Goal: Task Accomplishment & Management: Manage account settings

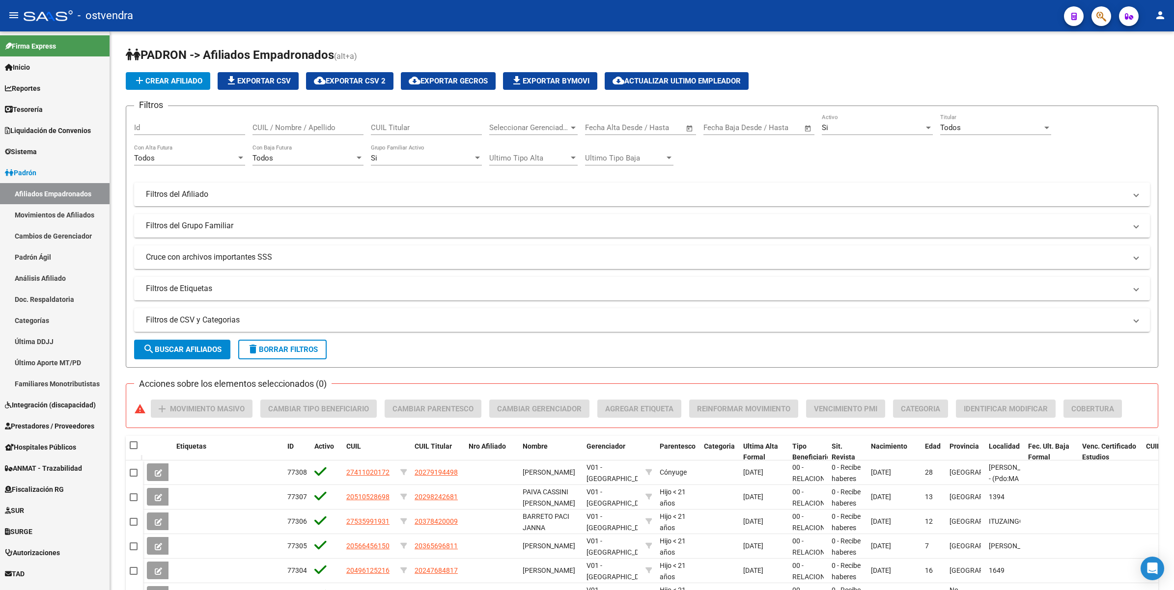
click at [1097, 11] on icon "button" at bounding box center [1101, 16] width 10 height 11
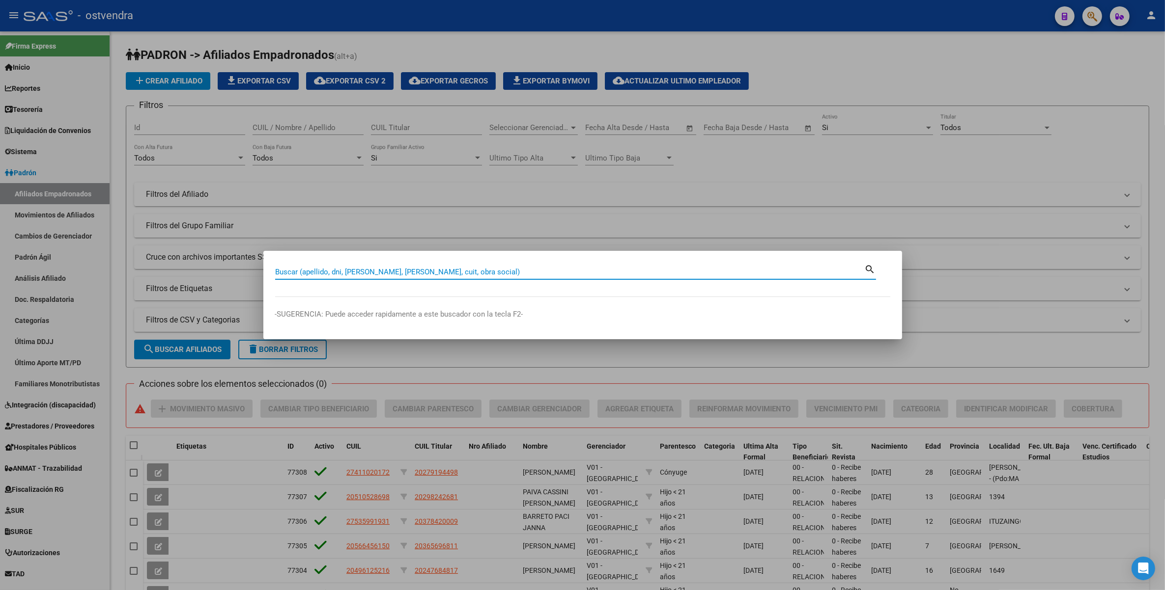
click at [667, 276] on input "Buscar (apellido, dni, [PERSON_NAME], [PERSON_NAME], cuit, obra social)" at bounding box center [569, 272] width 589 height 9
paste input "38678456"
type input "38678456"
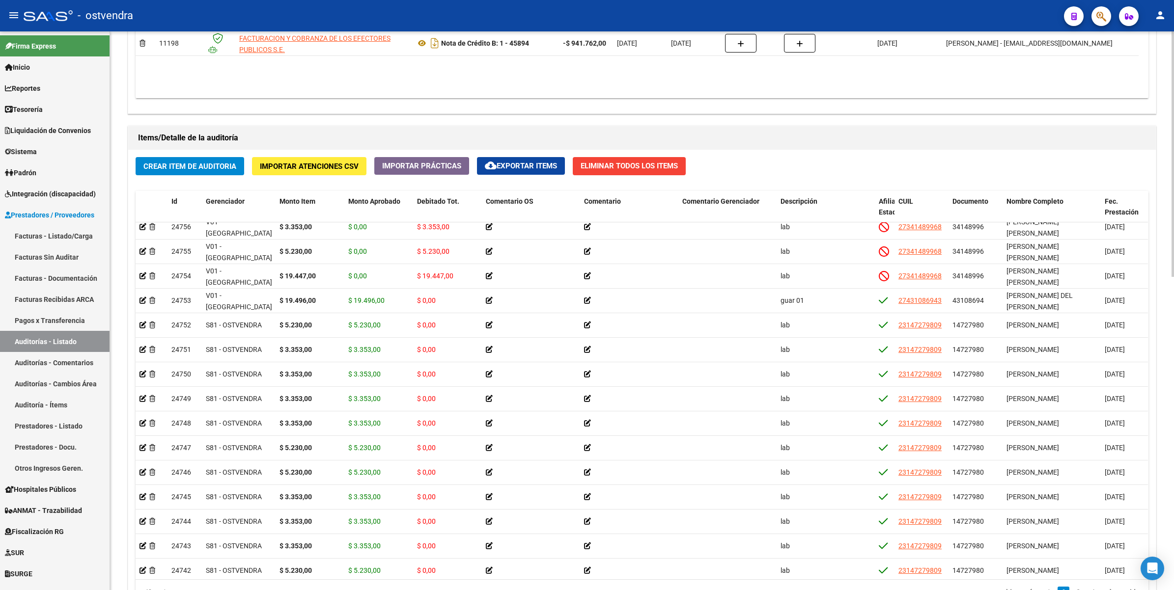
scroll to position [449, 0]
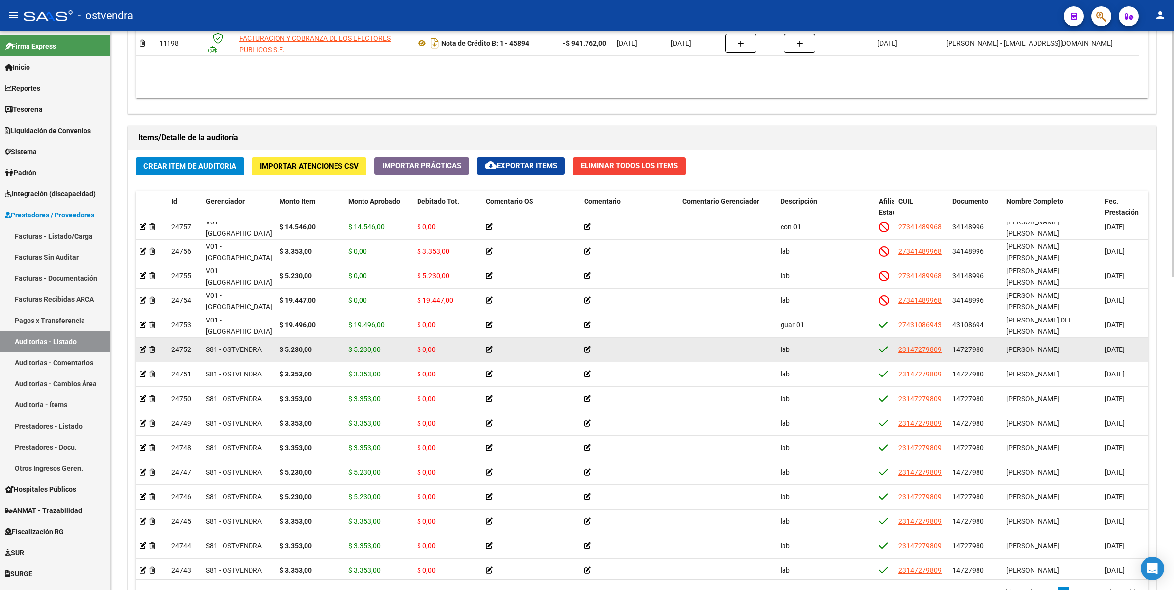
click at [490, 348] on icon at bounding box center [489, 349] width 7 height 7
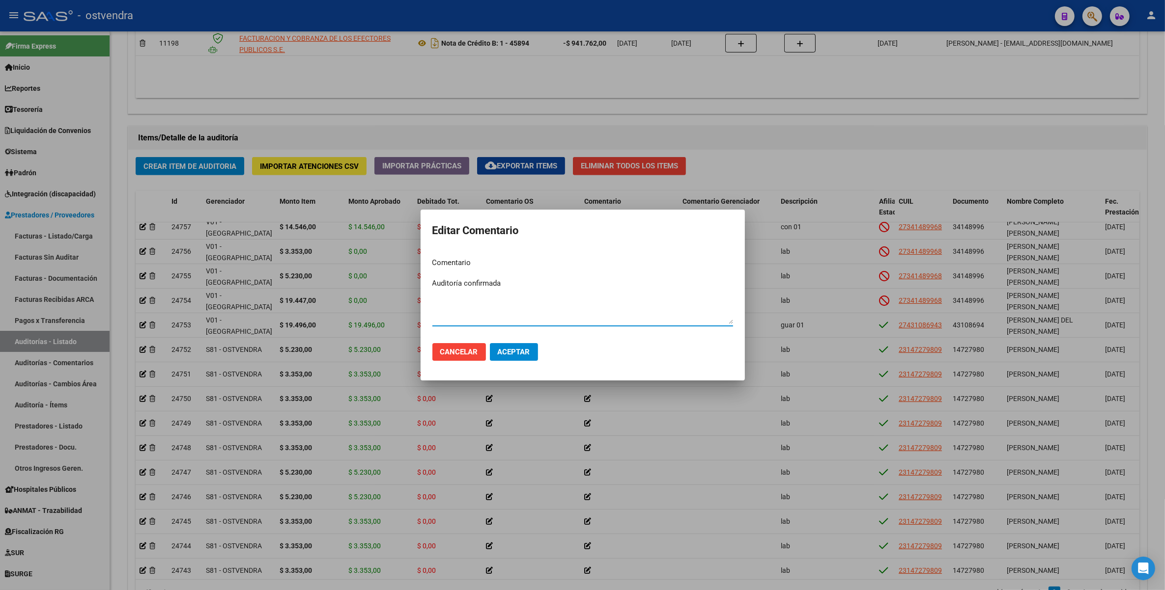
type textarea "Auditoría confirmada"
click at [507, 351] on span "Aceptar" at bounding box center [514, 352] width 32 height 9
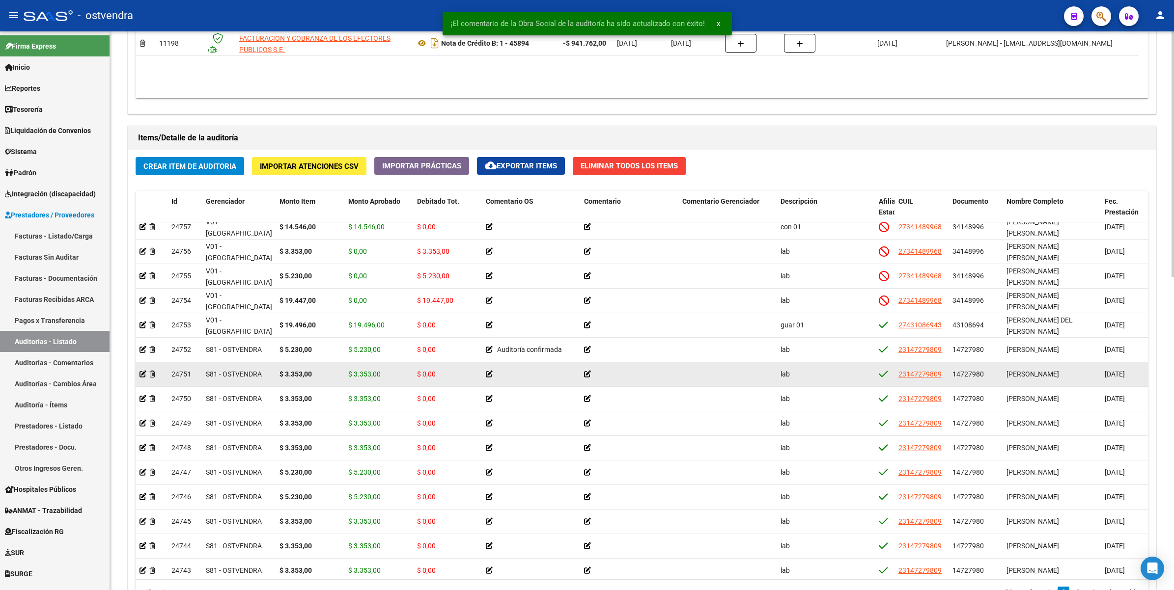
click at [487, 374] on icon at bounding box center [489, 374] width 7 height 7
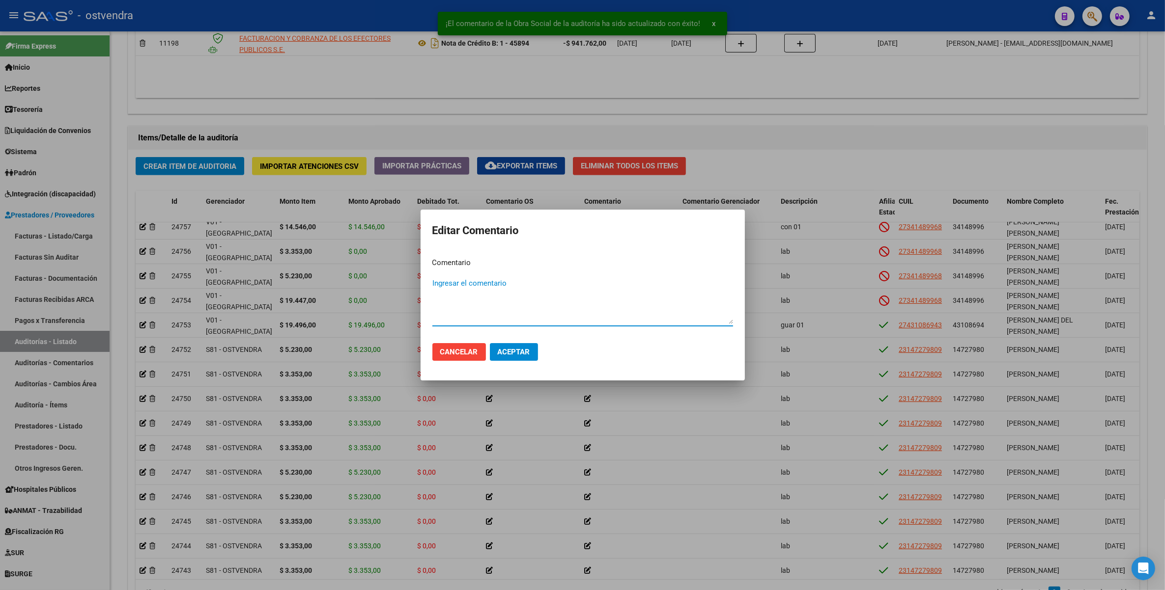
click at [512, 314] on textarea "Ingresar el comentario" at bounding box center [582, 301] width 301 height 46
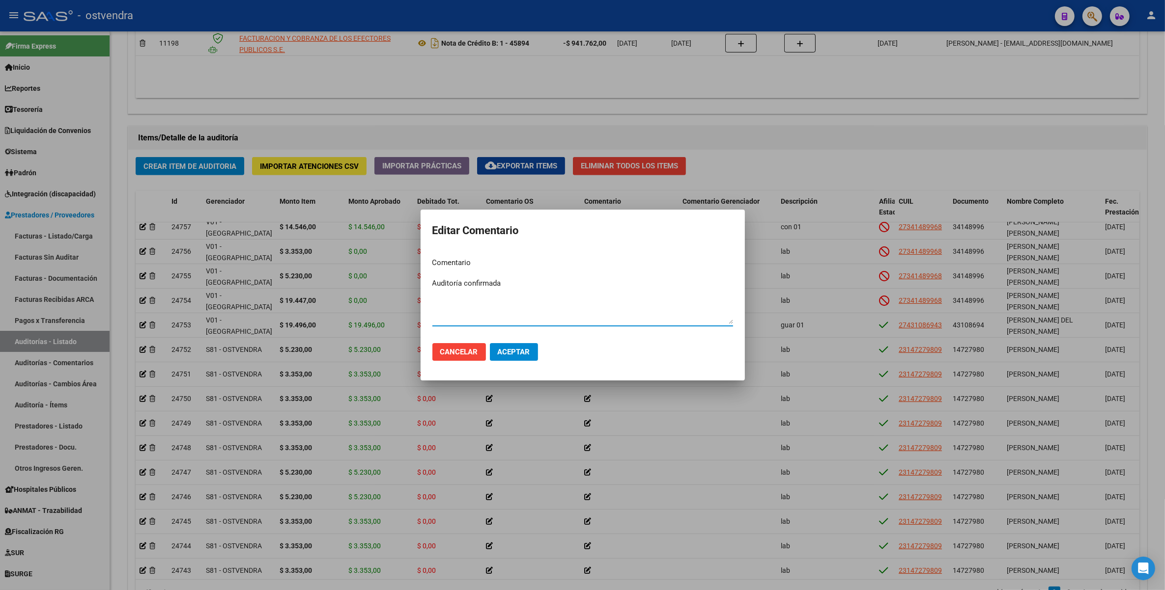
type textarea "Auditoría confirmada"
drag, startPoint x: 509, startPoint y: 348, endPoint x: 512, endPoint y: 329, distance: 18.9
click at [511, 348] on span "Aceptar" at bounding box center [514, 352] width 32 height 9
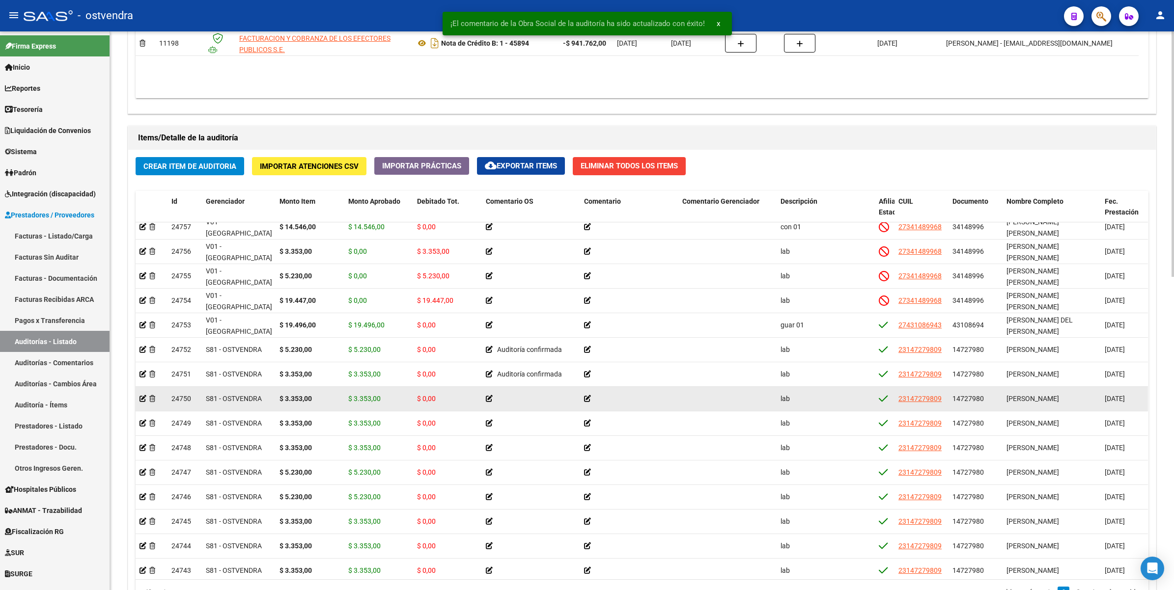
click at [487, 396] on icon at bounding box center [489, 398] width 7 height 7
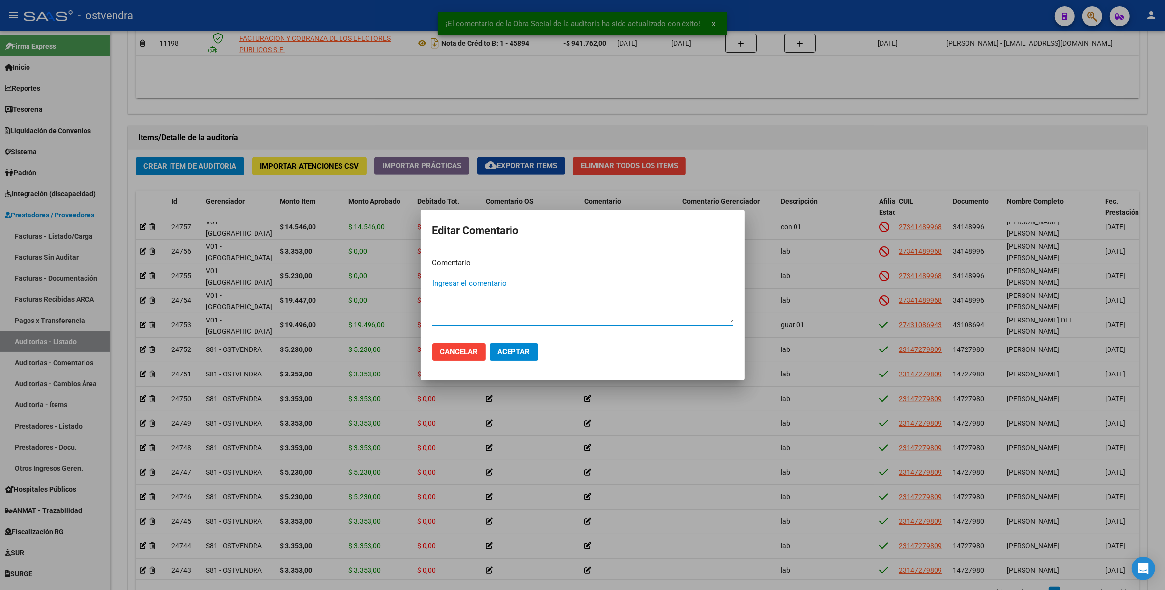
click at [473, 288] on textarea "Ingresar el comentario" at bounding box center [582, 301] width 301 height 46
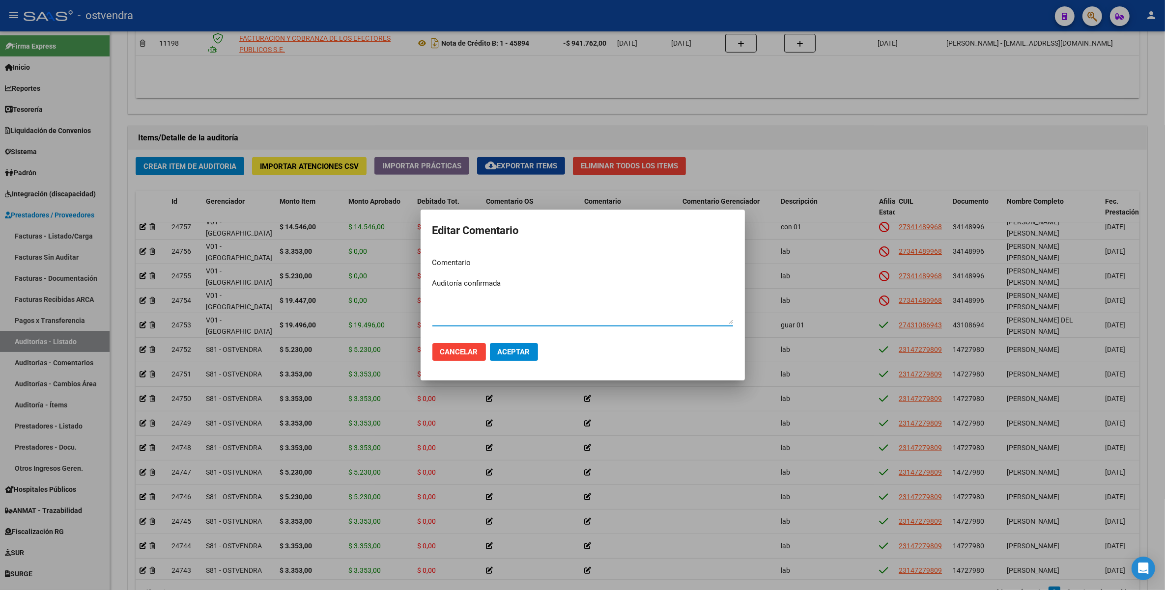
type textarea "Auditoría confirmada"
click at [516, 345] on button "Aceptar" at bounding box center [514, 352] width 48 height 18
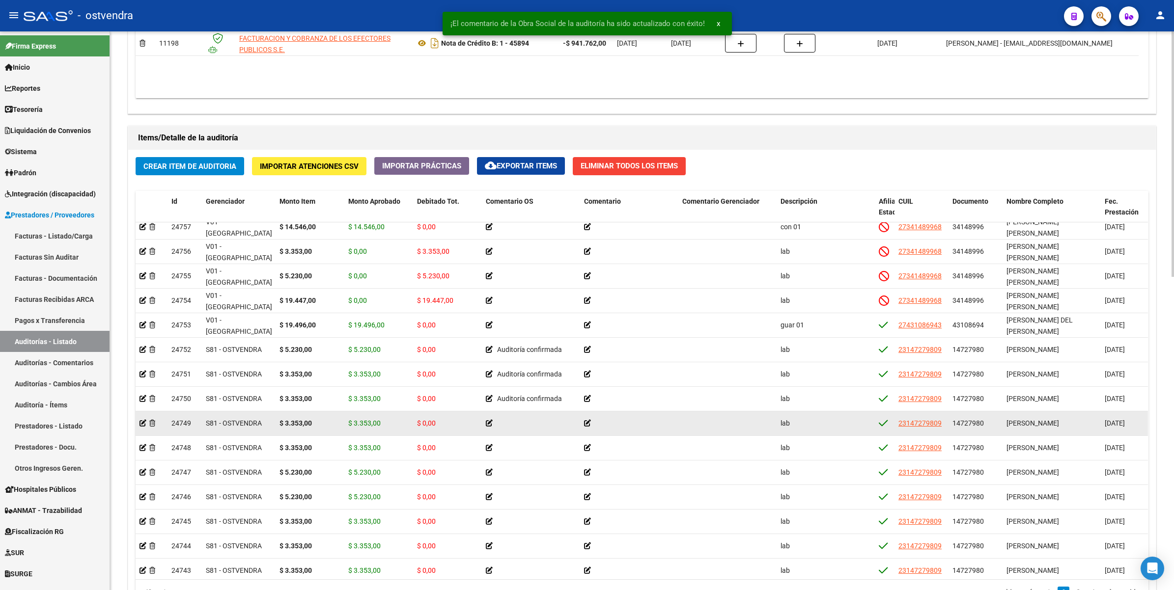
click at [487, 422] on icon at bounding box center [489, 423] width 7 height 7
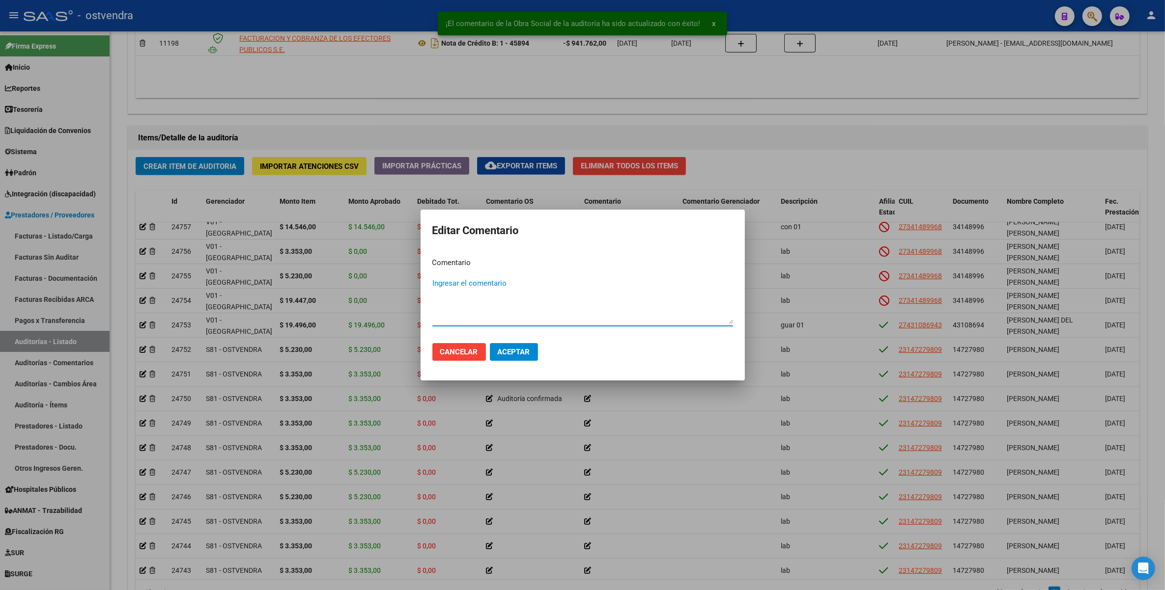
click at [526, 309] on textarea "Ingresar el comentario" at bounding box center [582, 301] width 301 height 46
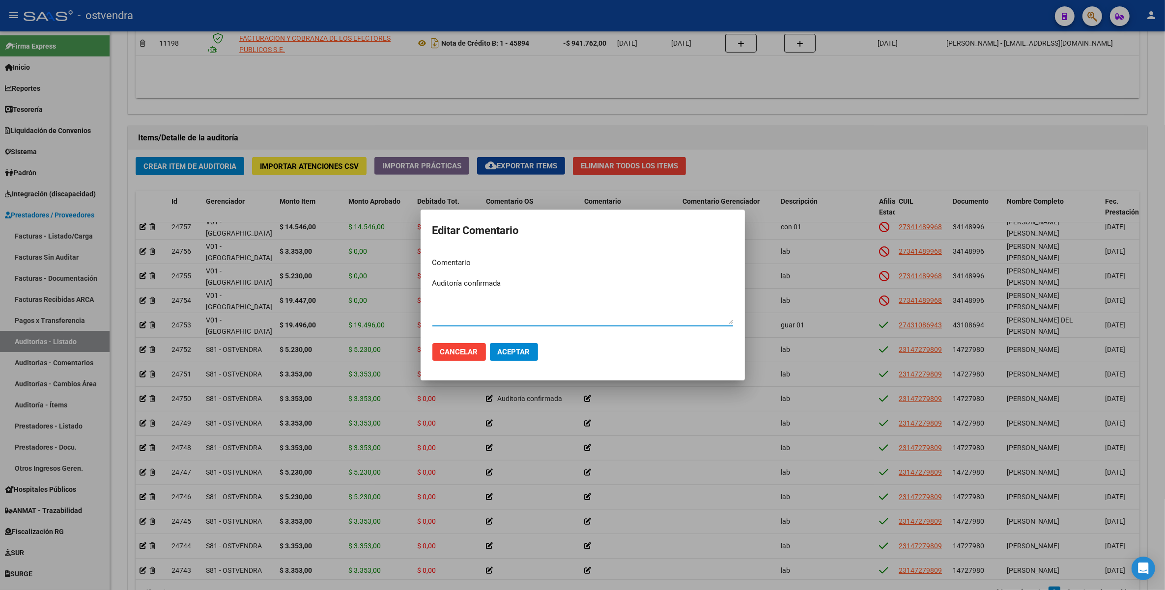
type textarea "Auditoría confirmada"
click at [520, 345] on button "Aceptar" at bounding box center [514, 352] width 48 height 18
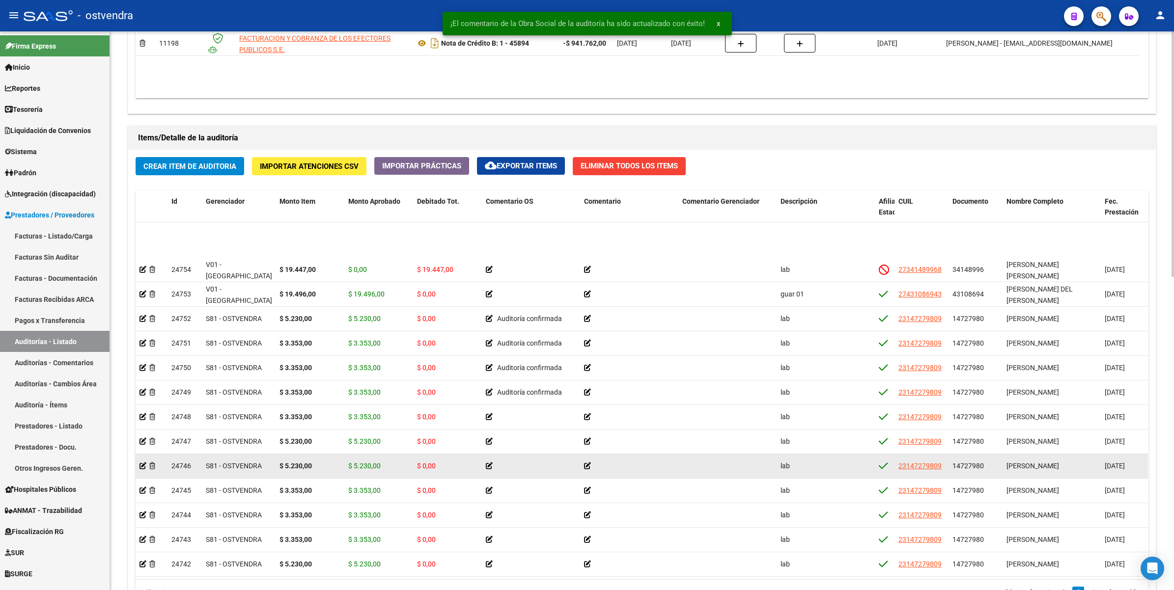
scroll to position [572, 0]
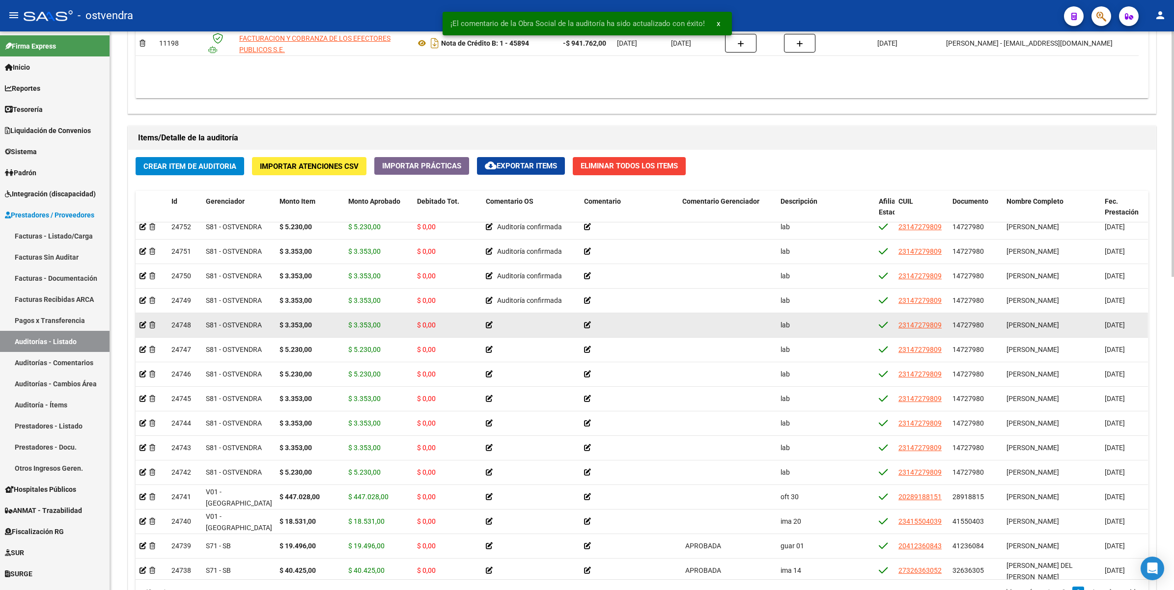
click at [487, 325] on icon at bounding box center [489, 325] width 7 height 7
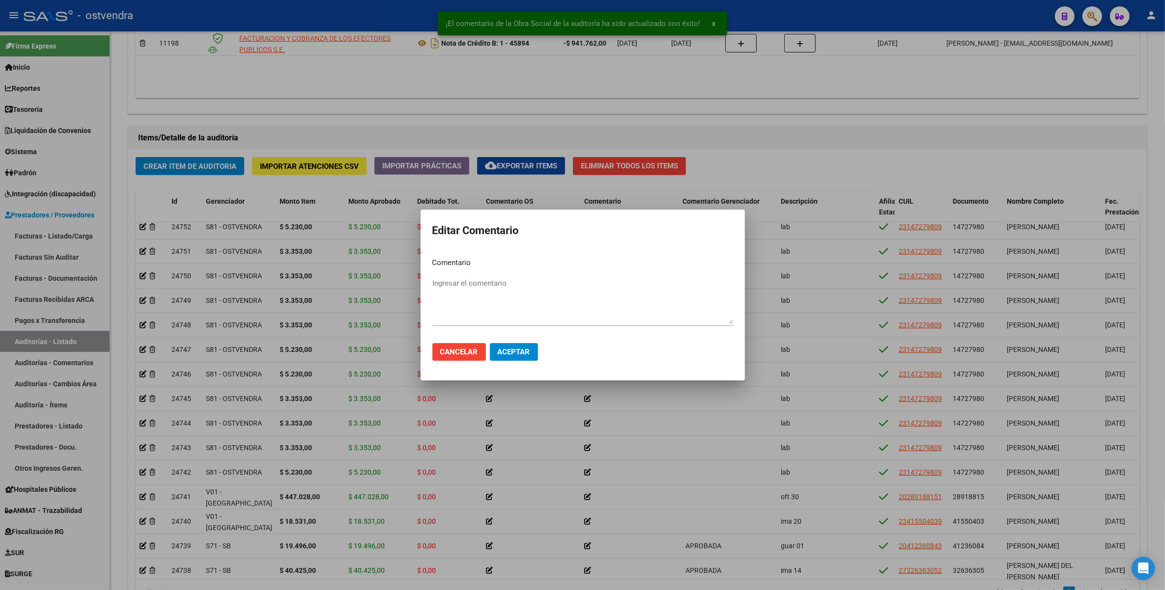
click at [511, 276] on div "Ingresar el comentario" at bounding box center [582, 301] width 301 height 50
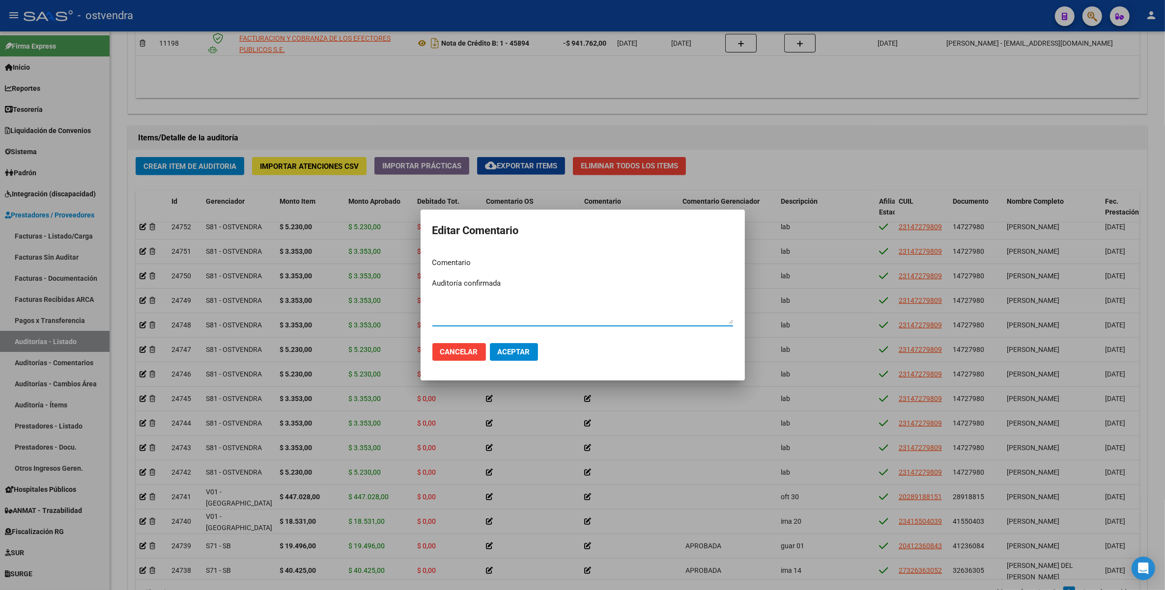
type textarea "Auditoría confirmada"
click at [501, 348] on span "Aceptar" at bounding box center [514, 352] width 32 height 9
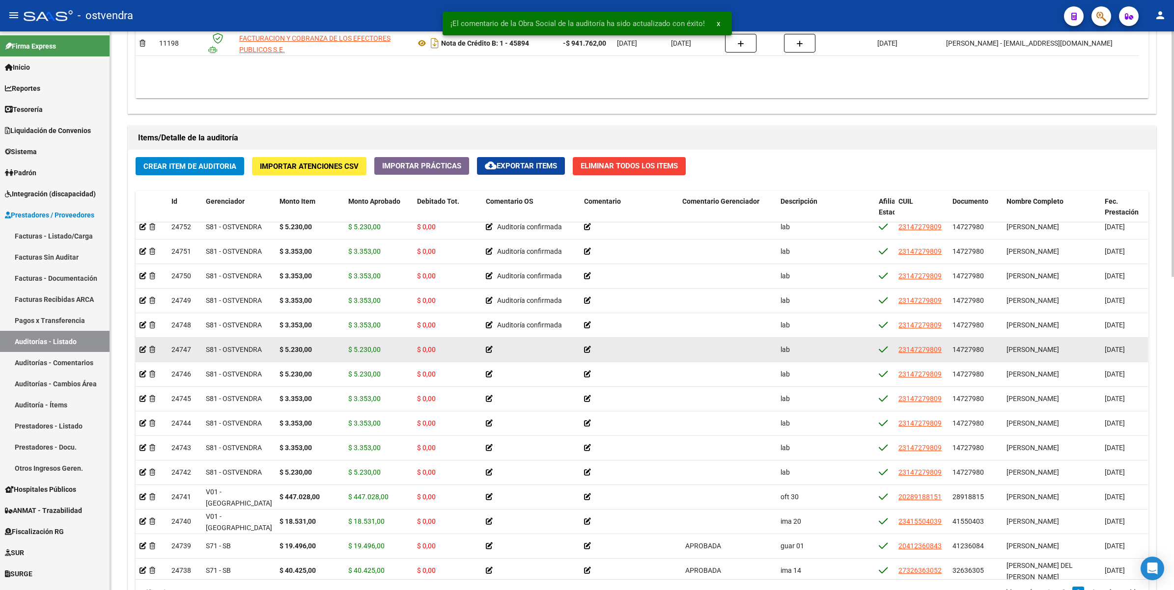
click at [490, 347] on icon at bounding box center [489, 349] width 7 height 7
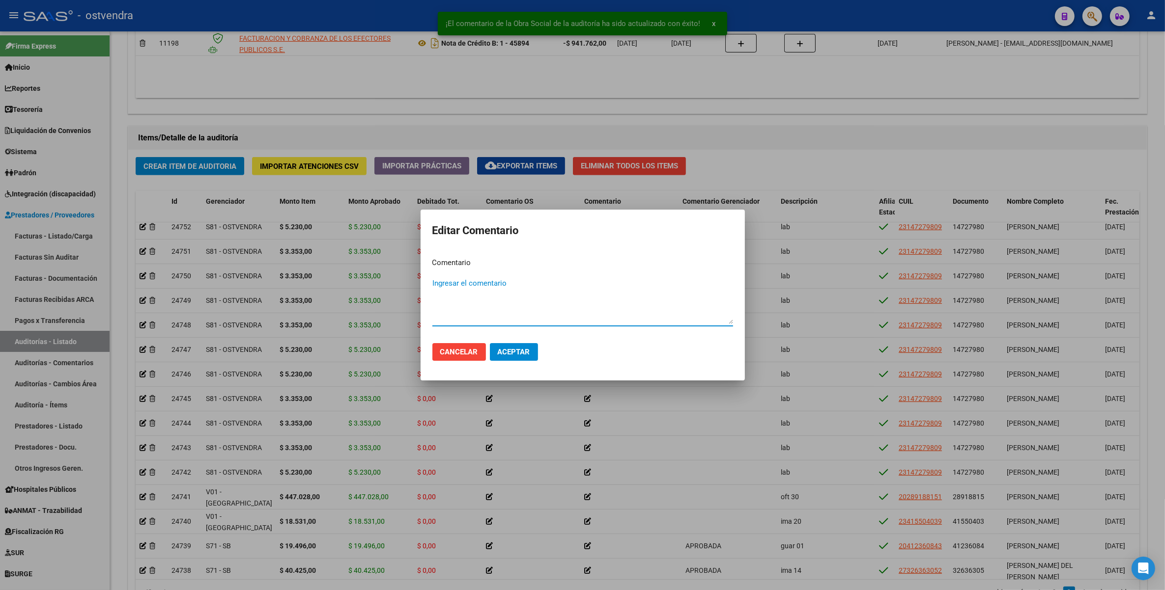
drag, startPoint x: 490, startPoint y: 278, endPoint x: 490, endPoint y: 283, distance: 4.9
click at [490, 280] on textarea "Ingresar el comentario" at bounding box center [582, 301] width 301 height 46
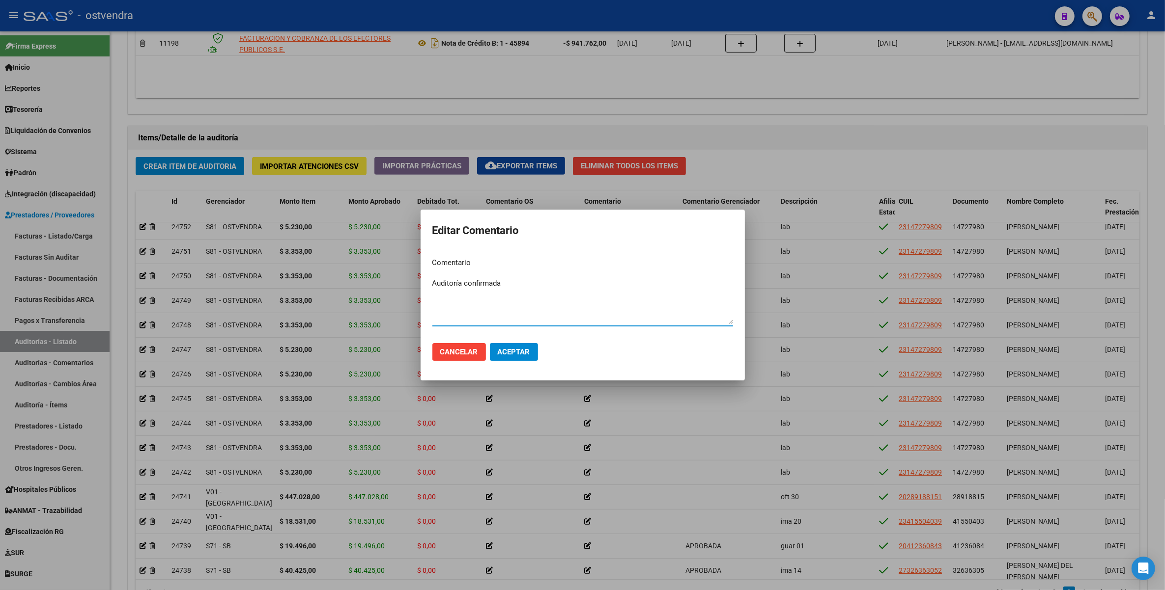
type textarea "Auditoría confirmada"
click at [513, 351] on span "Aceptar" at bounding box center [514, 352] width 32 height 9
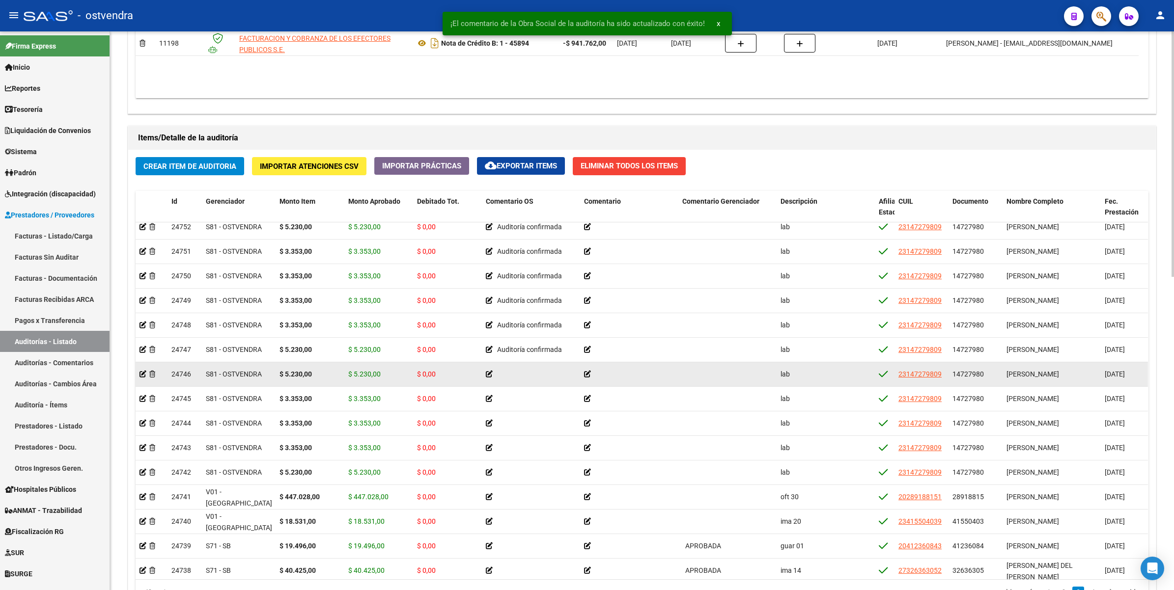
click at [489, 374] on icon at bounding box center [489, 374] width 7 height 7
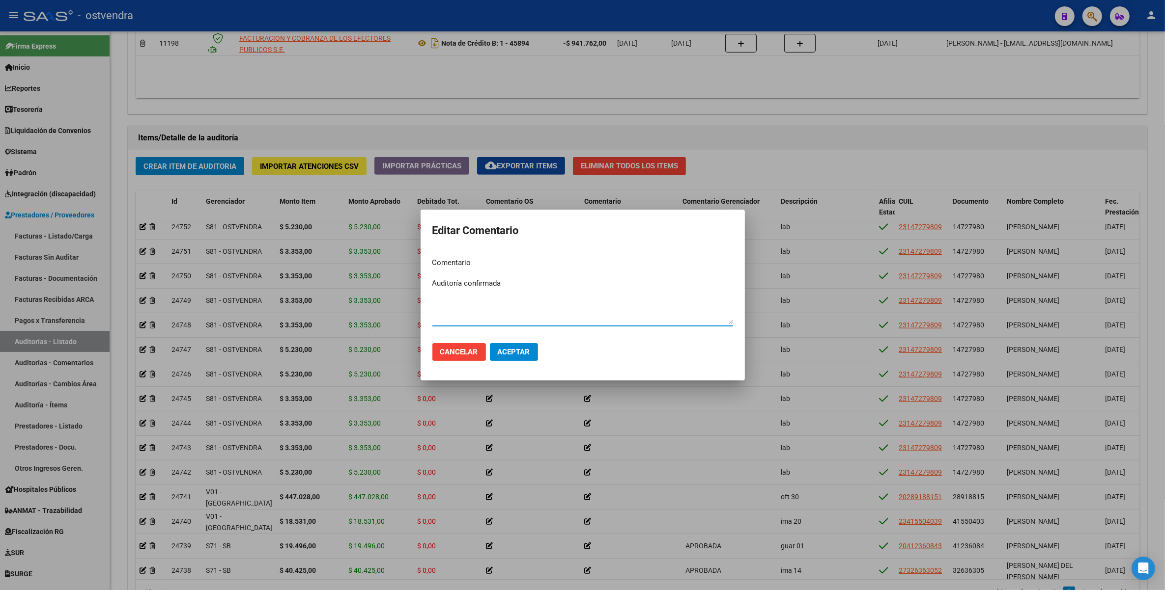
type textarea "Auditoría confirmada"
click at [519, 343] on button "Aceptar" at bounding box center [514, 352] width 48 height 18
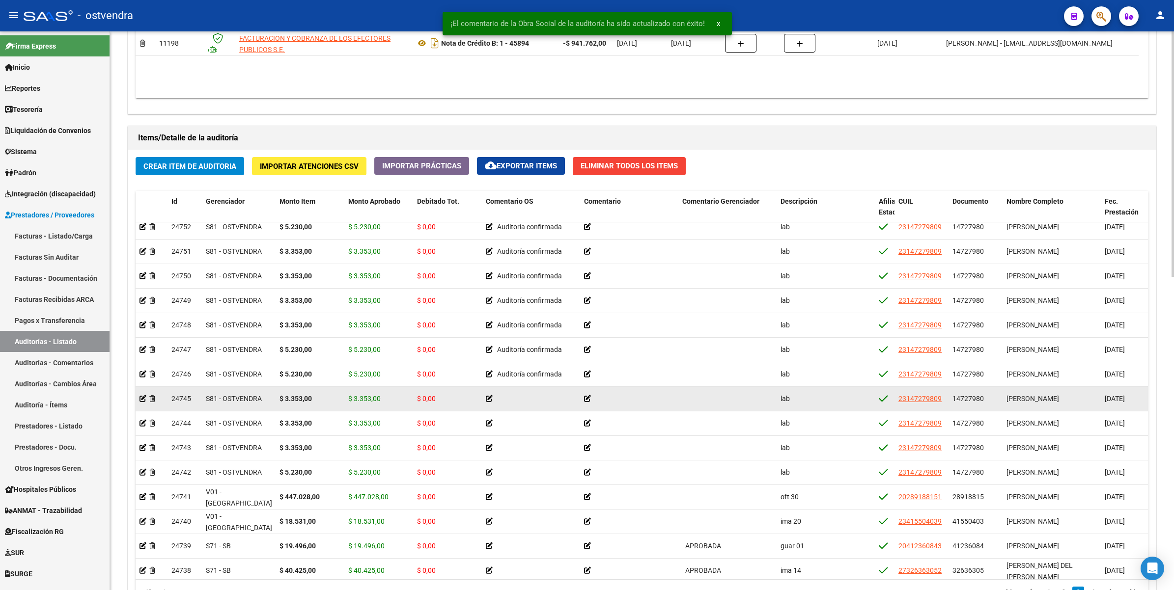
click at [490, 397] on icon at bounding box center [489, 398] width 7 height 7
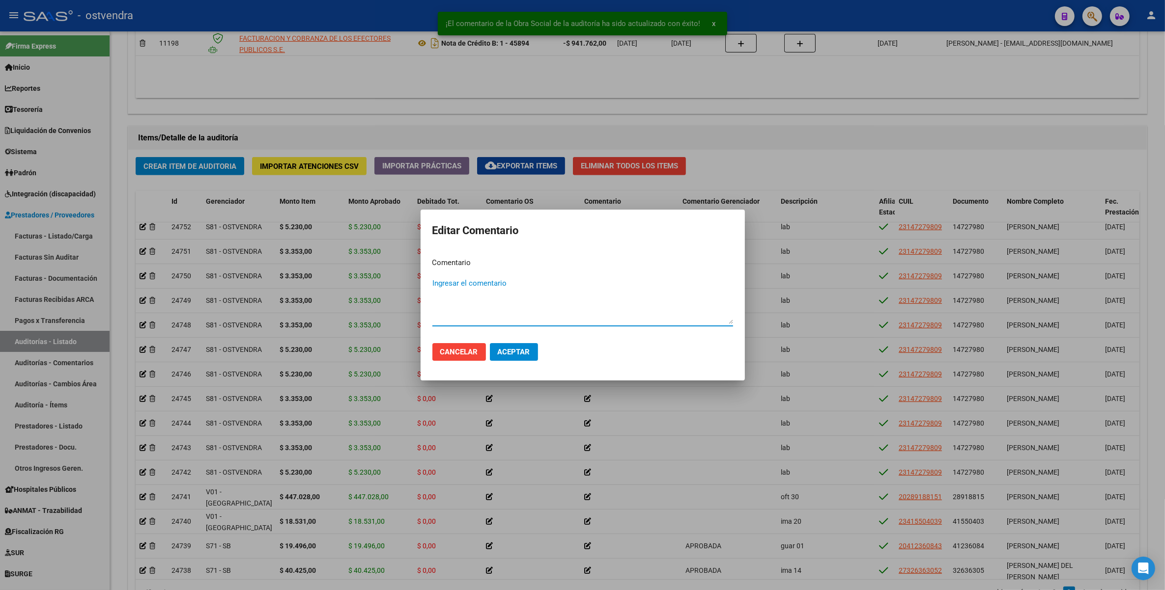
click at [486, 283] on textarea "Ingresar el comentario" at bounding box center [582, 301] width 301 height 46
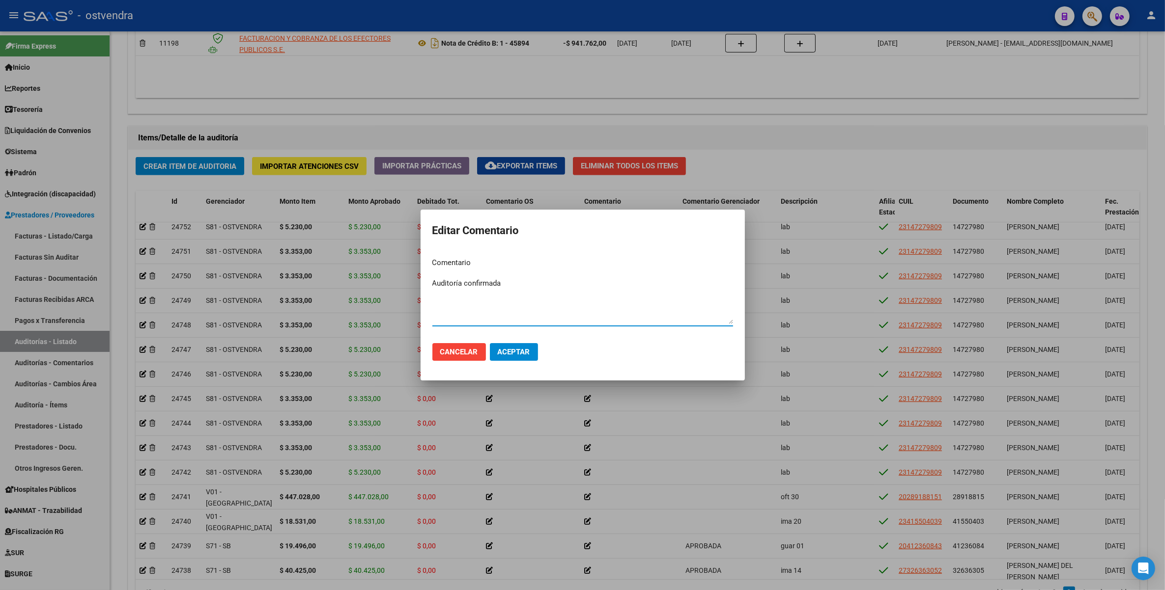
type textarea "Auditoría confirmada"
click at [518, 349] on span "Aceptar" at bounding box center [514, 352] width 32 height 9
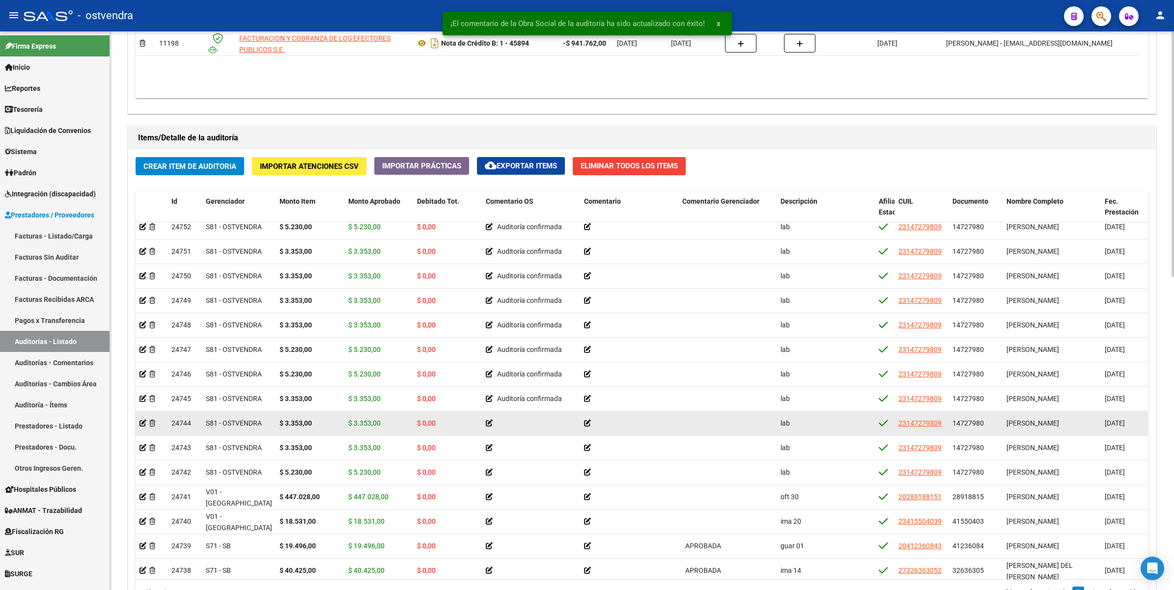
click at [490, 422] on icon at bounding box center [489, 423] width 7 height 7
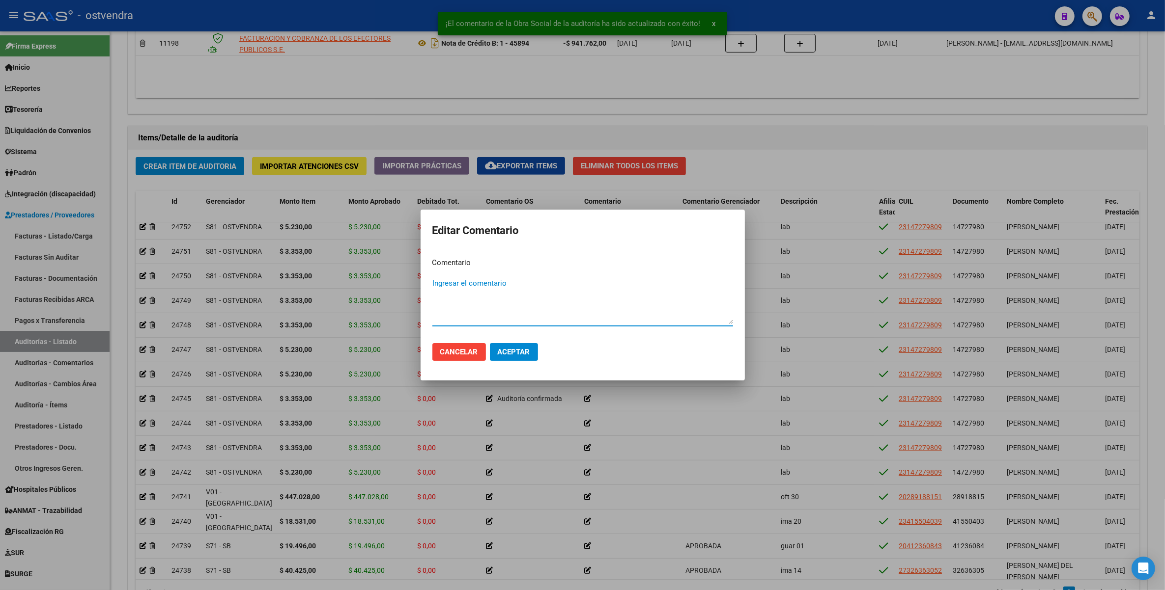
click at [516, 283] on textarea "Ingresar el comentario" at bounding box center [582, 301] width 301 height 46
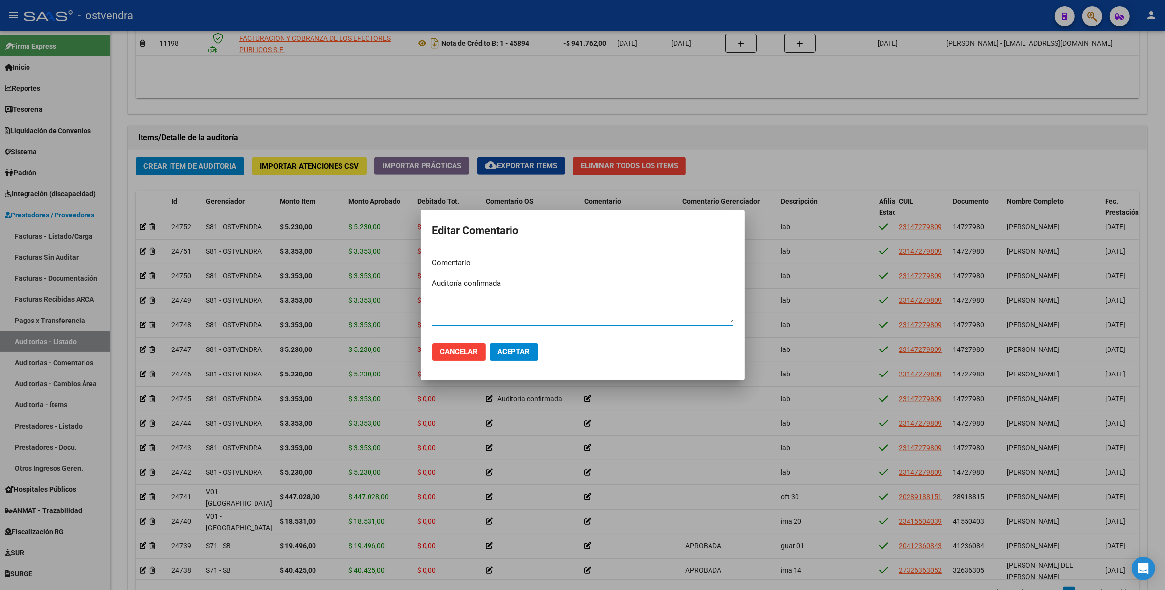
type textarea "Auditoría confirmada"
click at [499, 349] on span "Aceptar" at bounding box center [514, 352] width 32 height 9
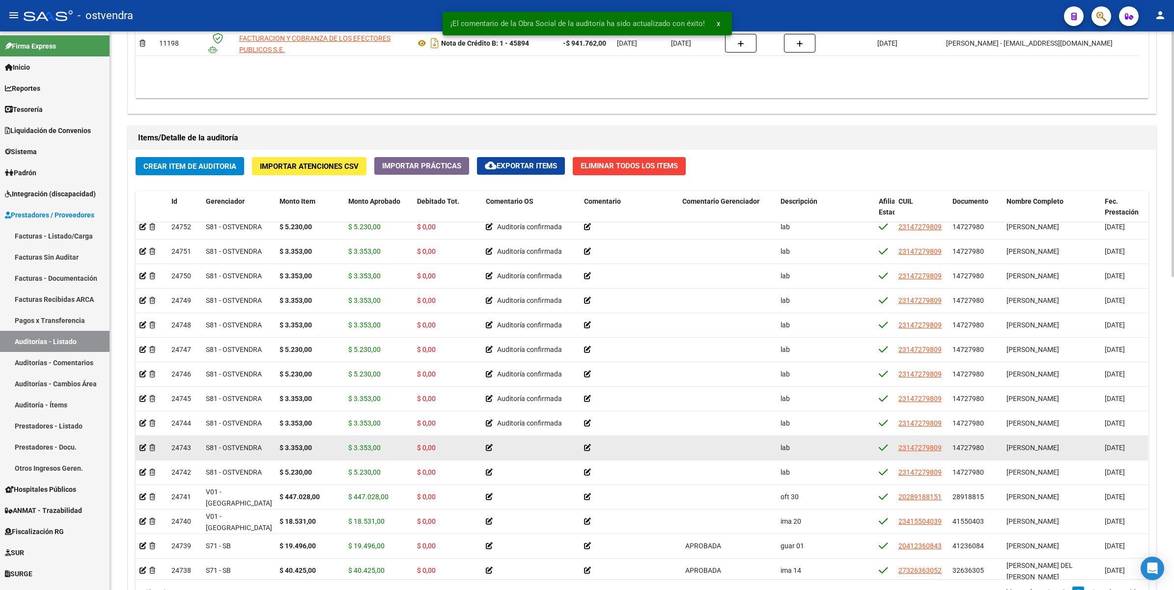
click at [489, 447] on icon at bounding box center [489, 448] width 7 height 7
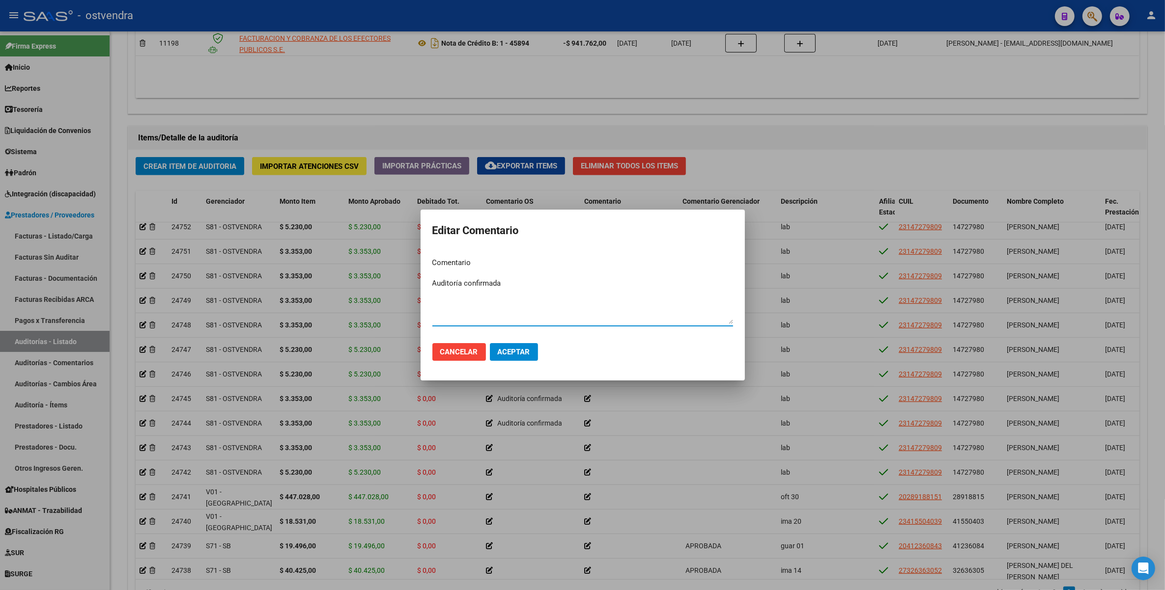
type textarea "Auditoría confirmada"
click at [505, 349] on button "Aceptar" at bounding box center [514, 352] width 48 height 18
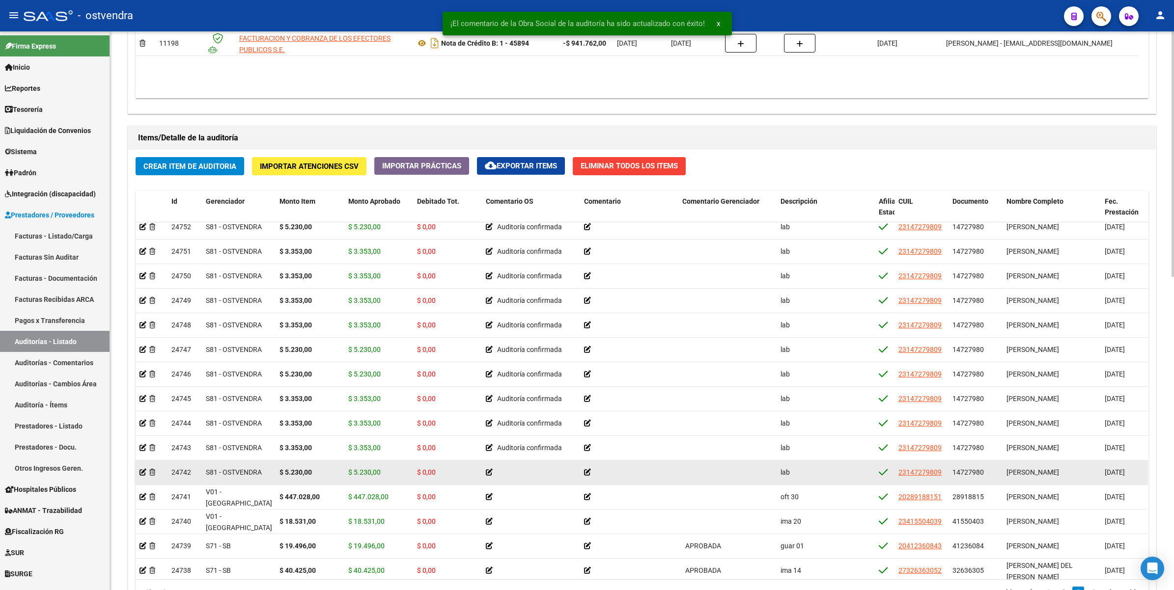
click at [490, 469] on icon at bounding box center [489, 472] width 7 height 7
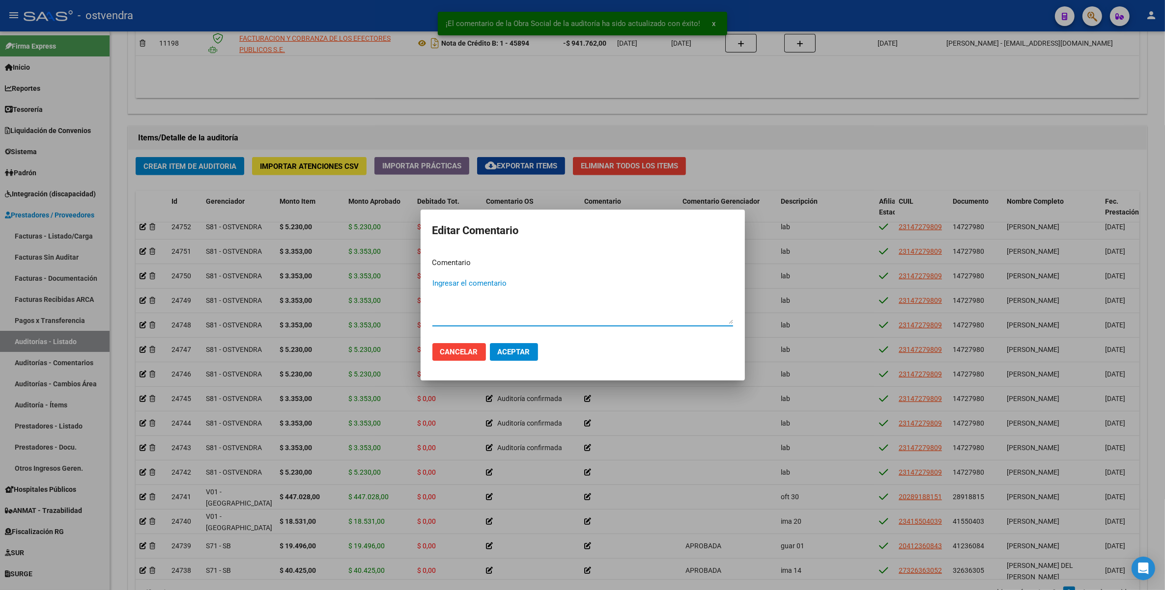
click at [470, 284] on textarea "Ingresar el comentario" at bounding box center [582, 301] width 301 height 46
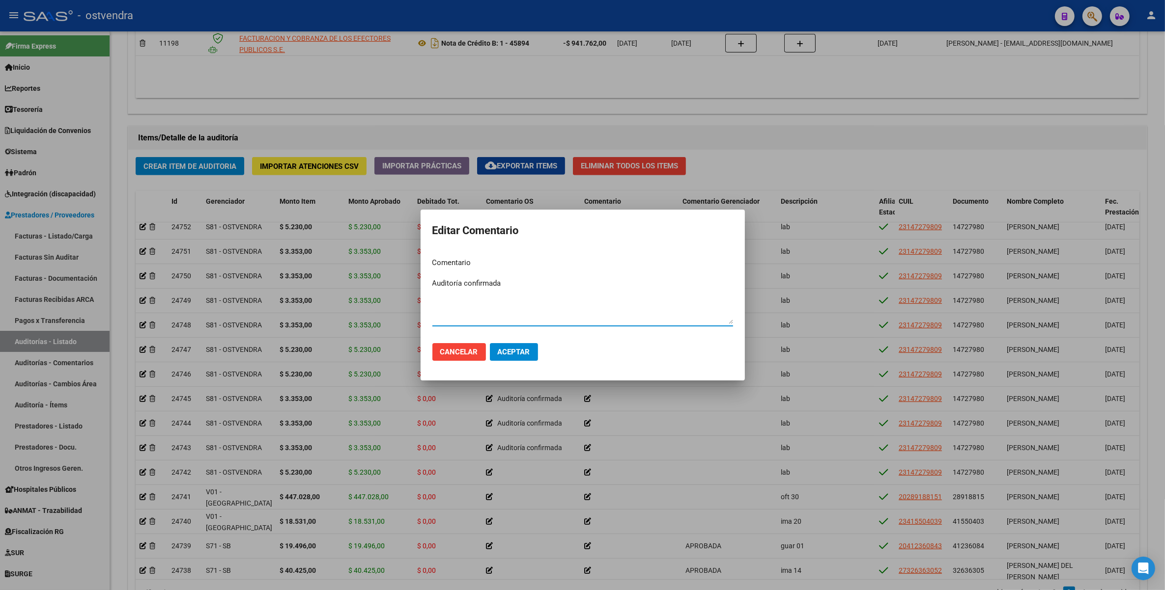
type textarea "Auditoría confirmada"
click at [517, 350] on span "Aceptar" at bounding box center [514, 352] width 32 height 9
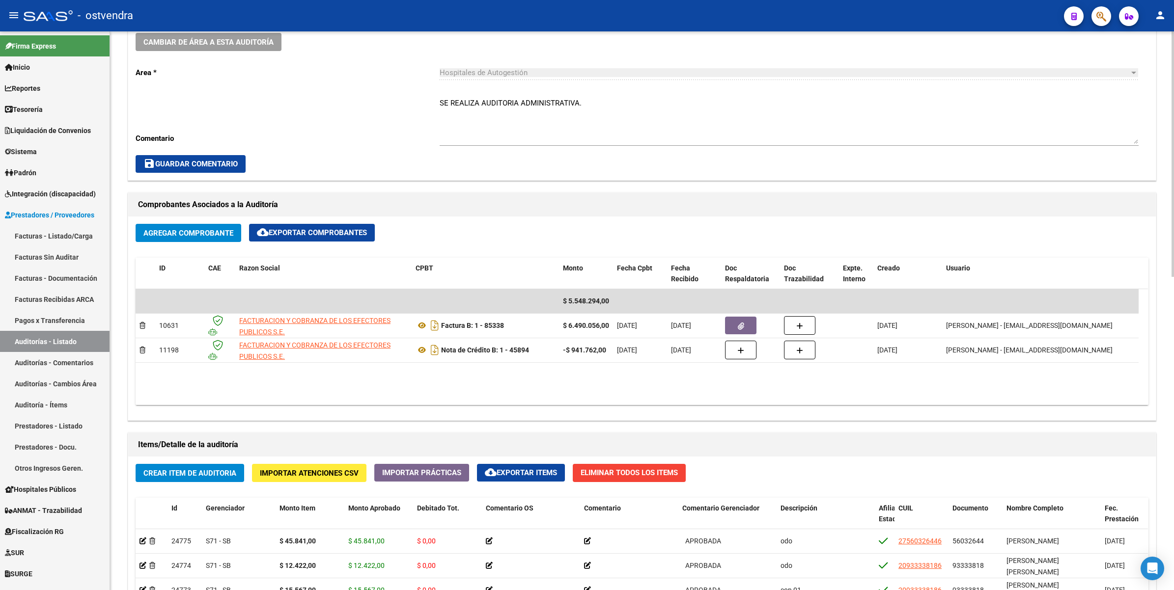
scroll to position [0, 0]
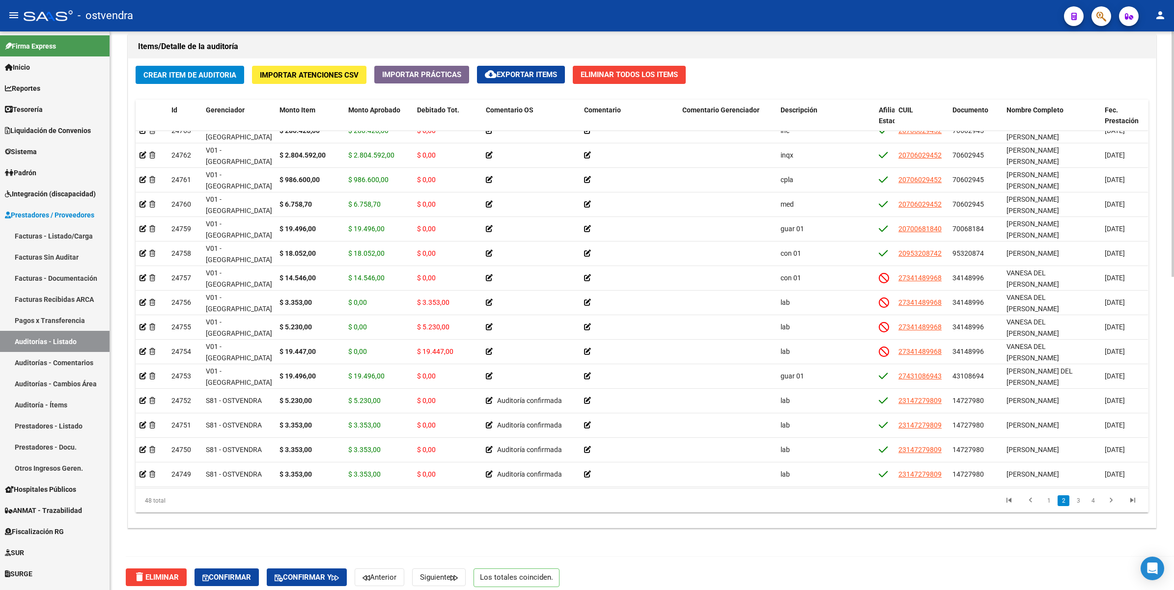
scroll to position [712, 0]
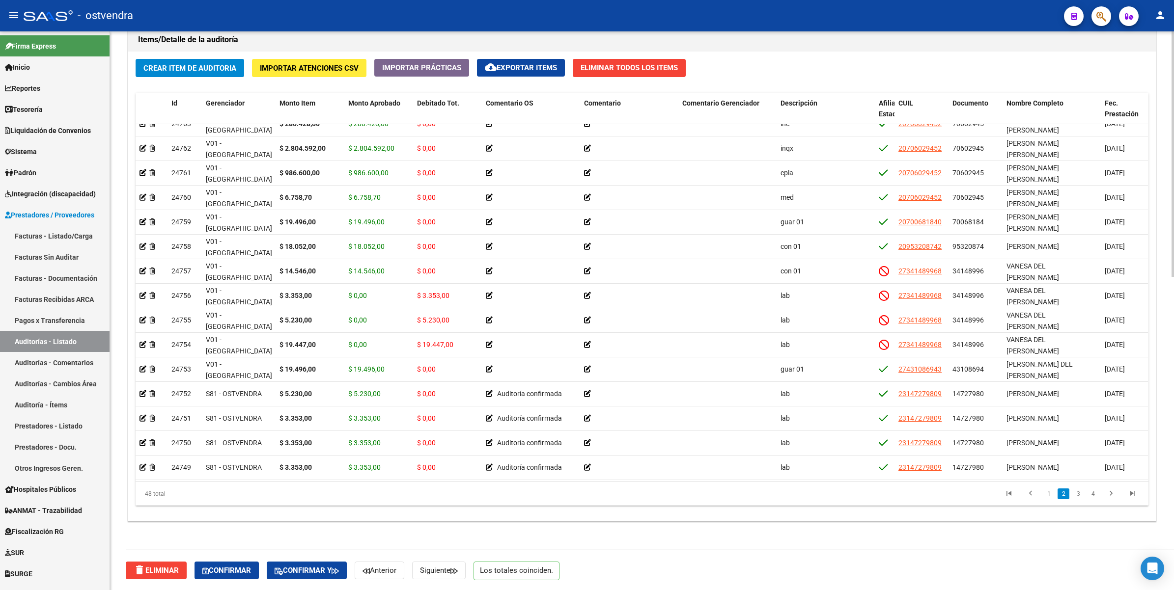
click at [1174, 425] on html "menu - ostvendra person Firma Express Inicio Calendario SSS Instructivos Contac…" at bounding box center [587, 295] width 1174 height 590
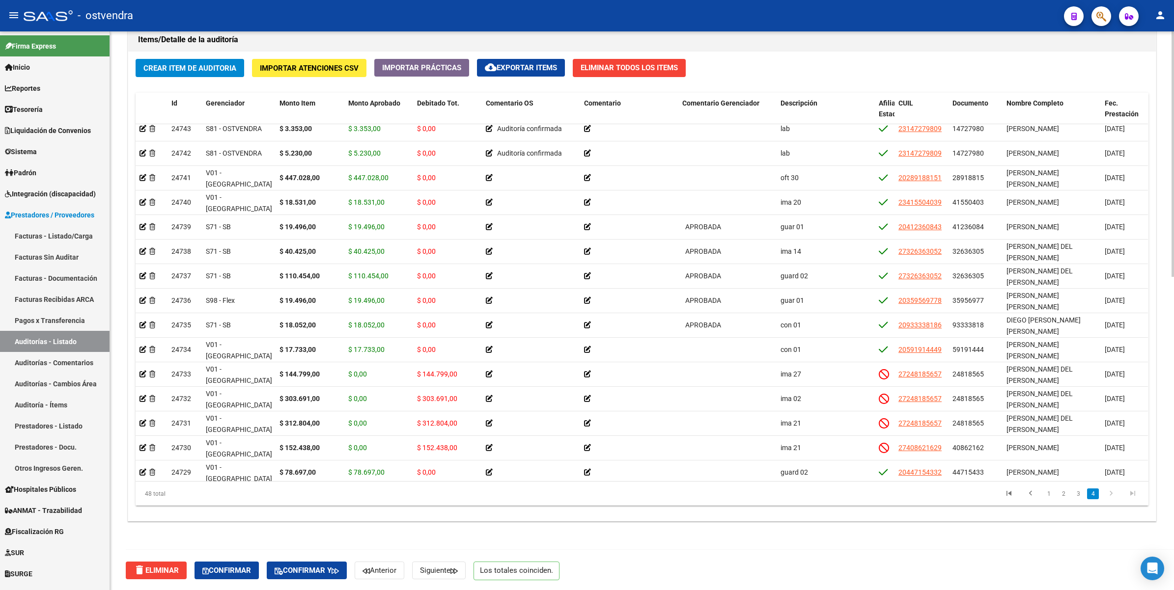
scroll to position [798, 0]
